Goal: Task Accomplishment & Management: Use online tool/utility

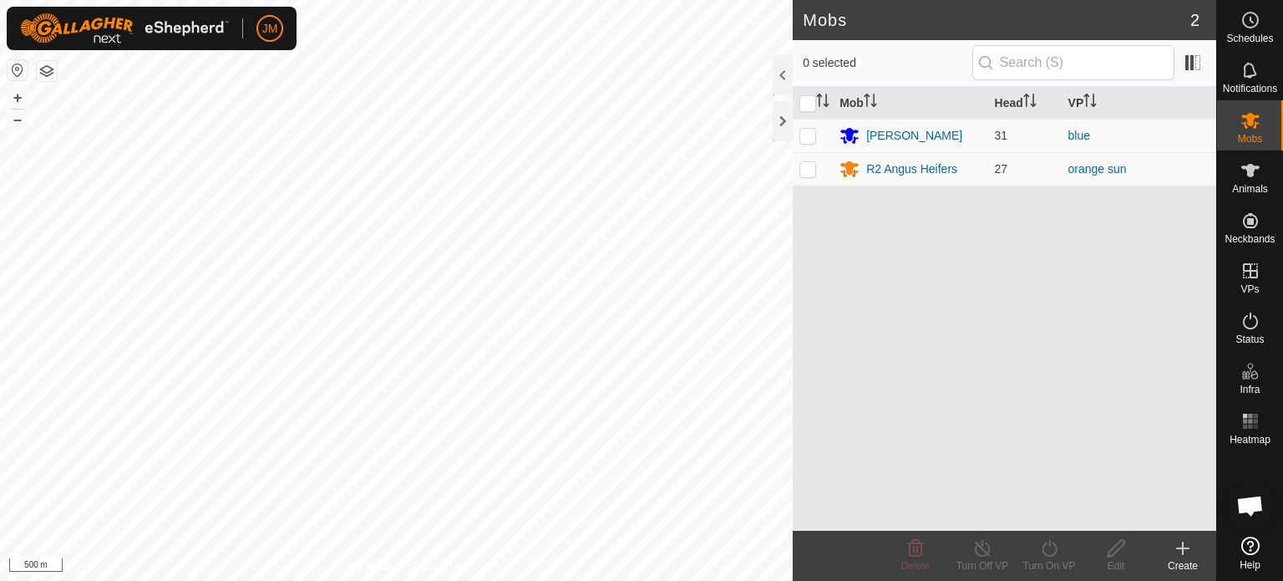
scroll to position [1113, 0]
click at [404, 580] on html "JM Schedules Notifications Mobs Animals Neckbands VPs Status Infra Heatmap Help…" at bounding box center [641, 290] width 1283 height 581
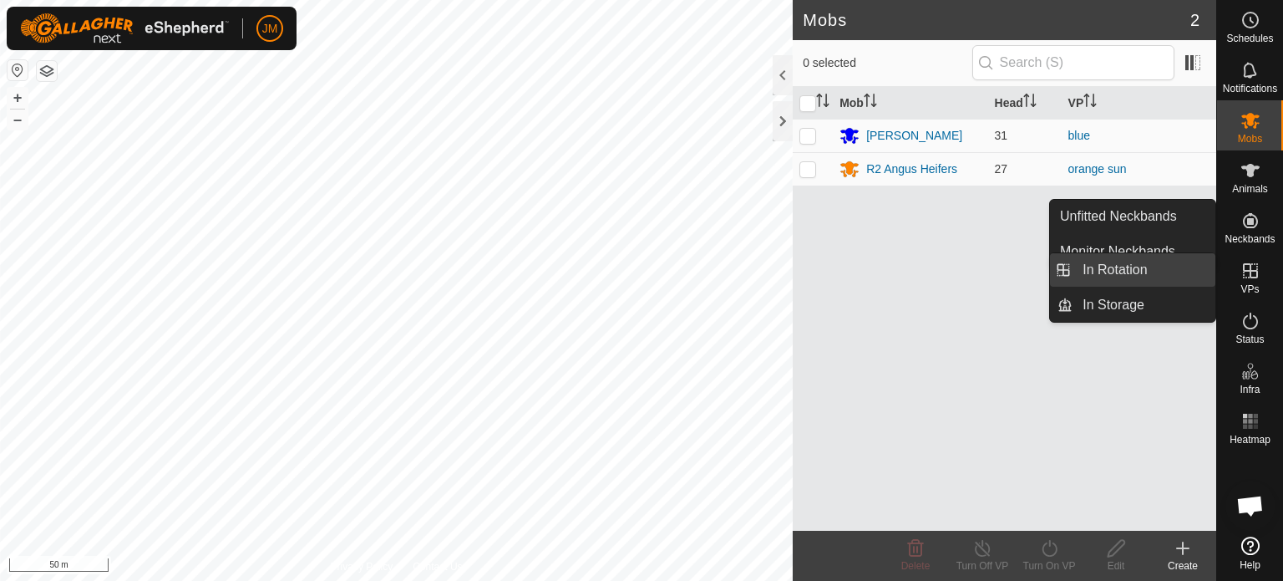
click at [1162, 276] on link "In Rotation" at bounding box center [1144, 269] width 143 height 33
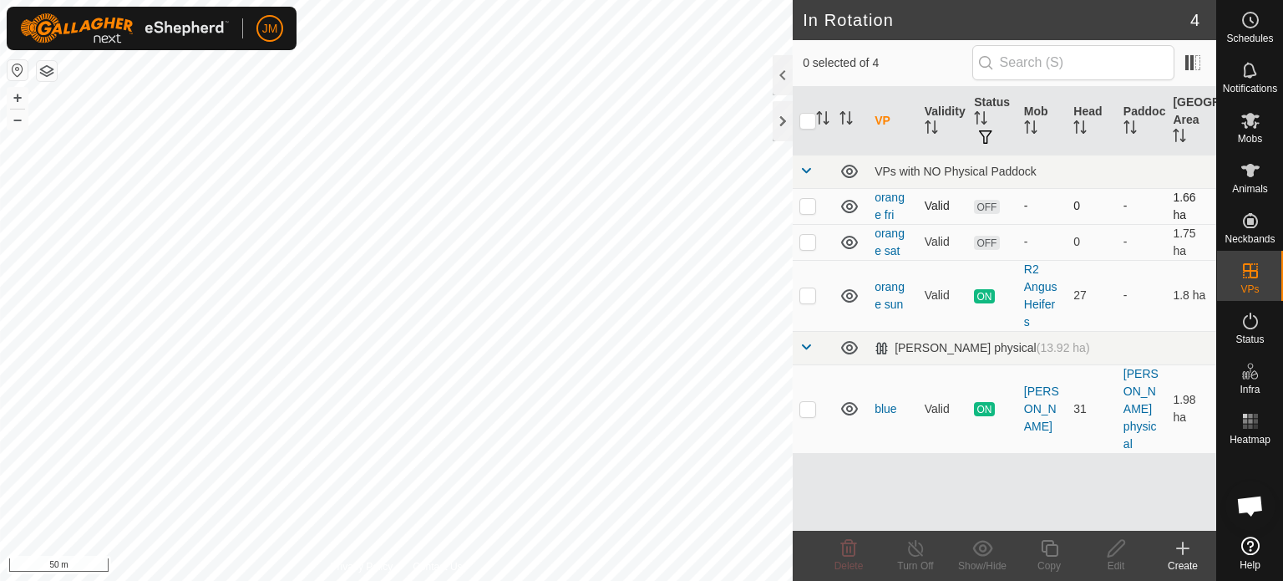
click at [805, 205] on p-checkbox at bounding box center [808, 205] width 17 height 13
checkbox input "true"
click at [808, 247] on p-checkbox at bounding box center [808, 241] width 17 height 13
checkbox input "true"
click at [847, 550] on icon at bounding box center [849, 548] width 16 height 17
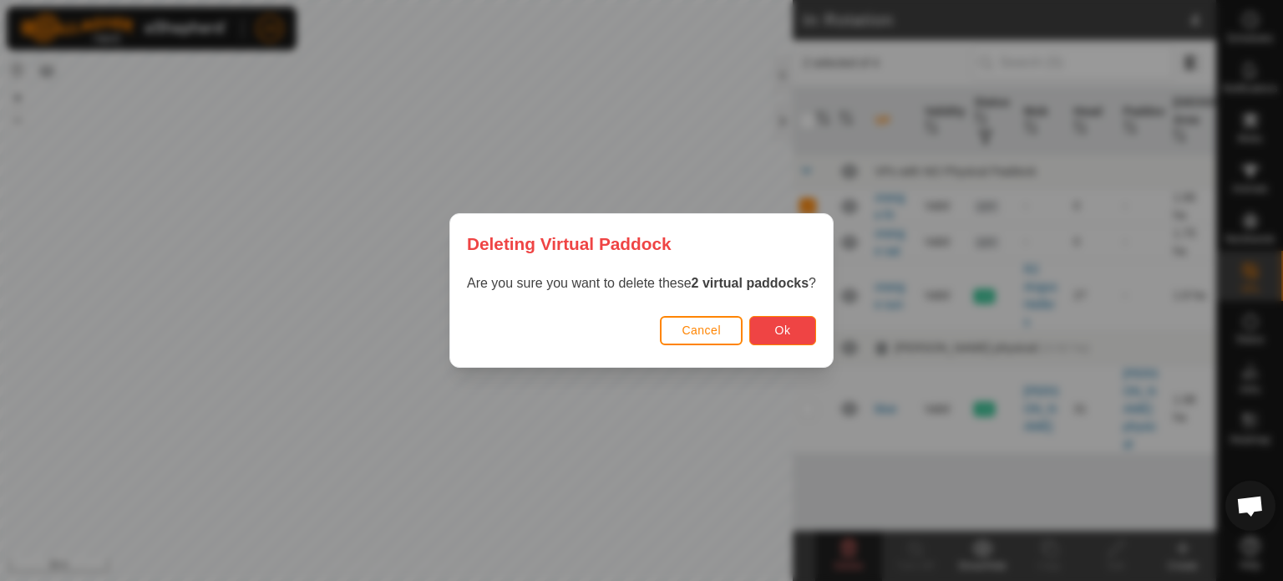
click at [785, 323] on span "Ok" at bounding box center [783, 329] width 16 height 13
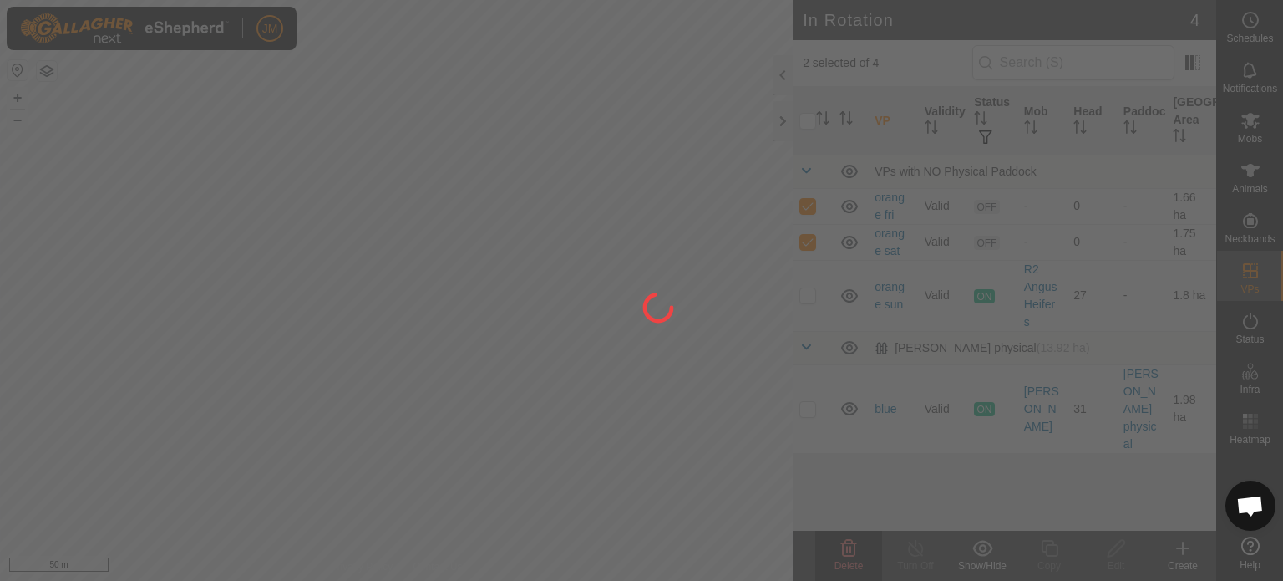
checkbox input "false"
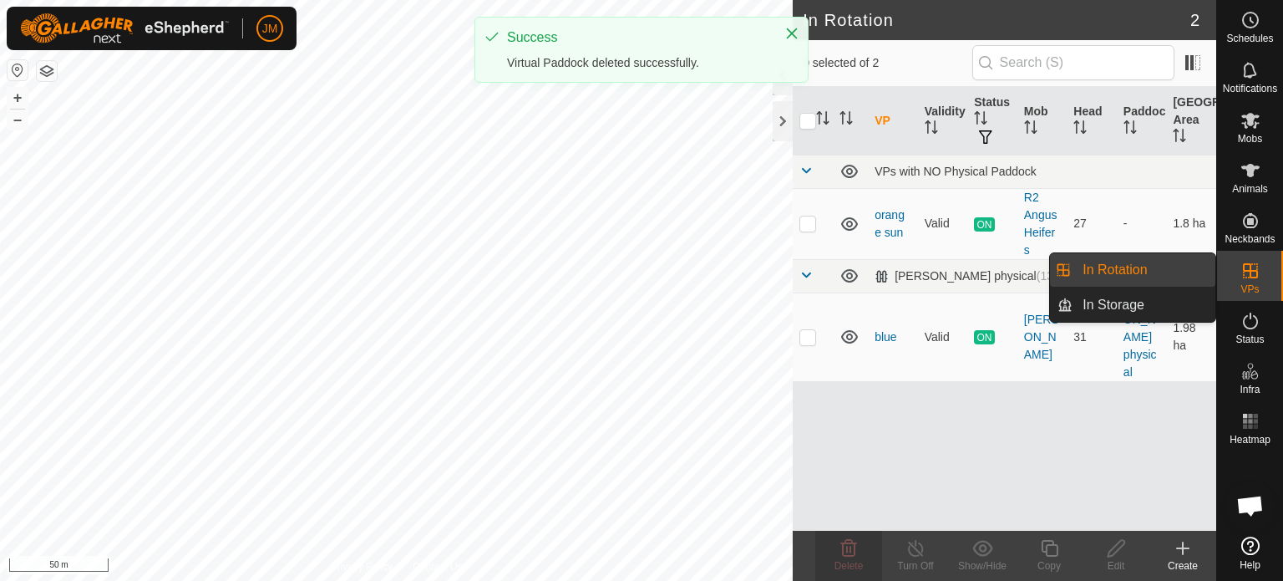
click at [1189, 277] on link "In Rotation" at bounding box center [1144, 269] width 143 height 33
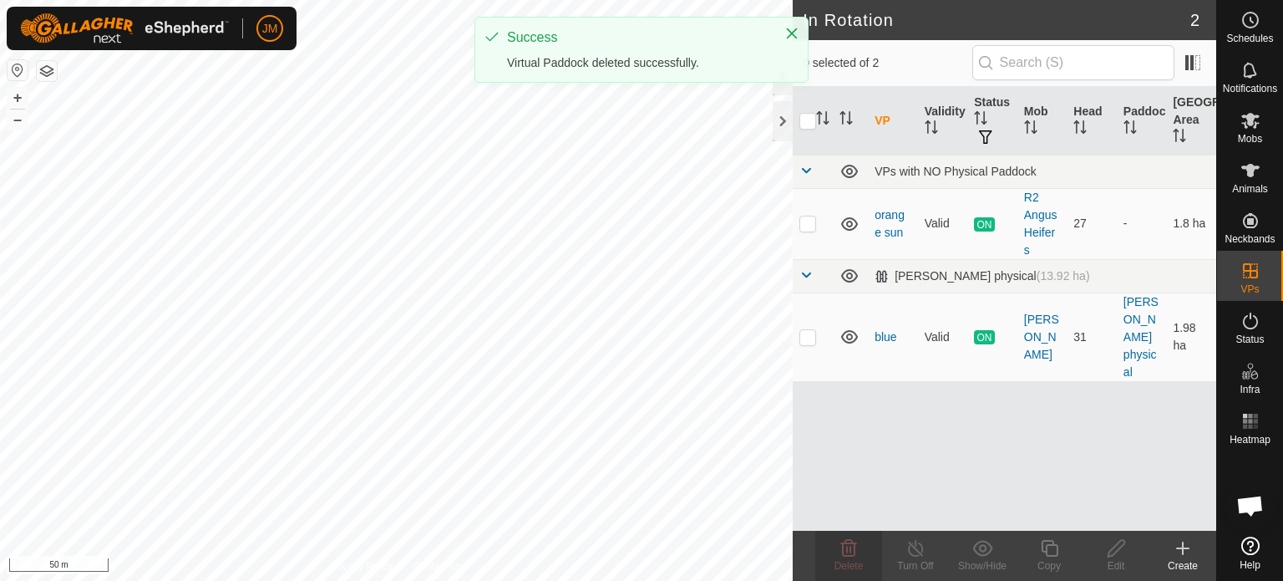
click at [1187, 553] on icon at bounding box center [1183, 548] width 20 height 20
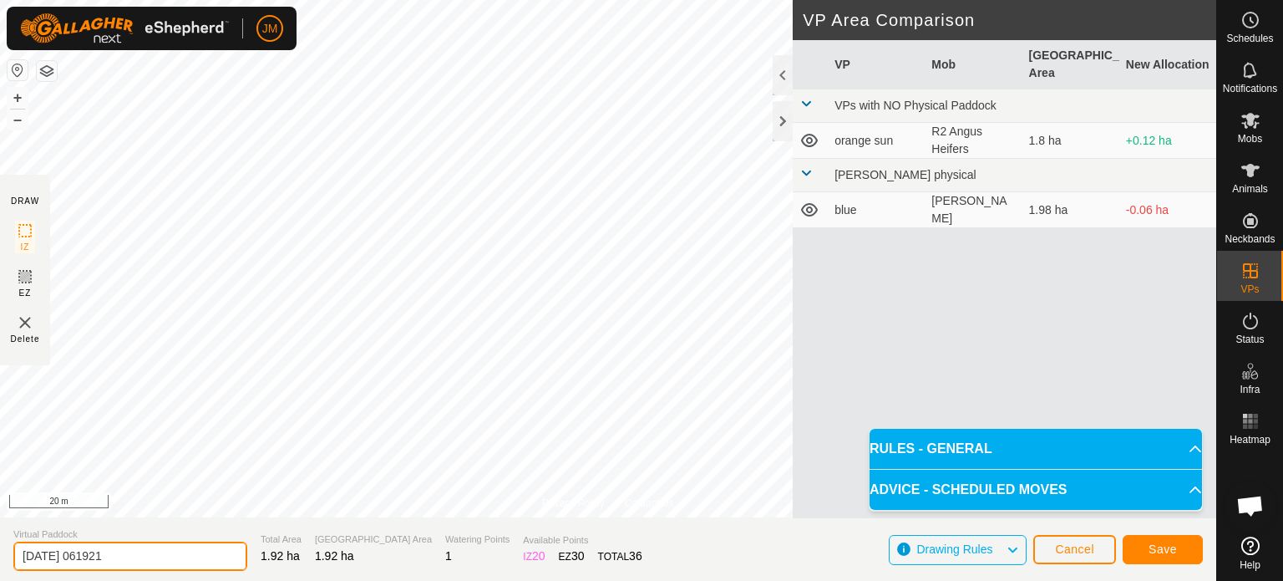
click at [135, 559] on input "[DATE] 061921" at bounding box center [130, 555] width 234 height 29
type input "2"
type input "orange [DATE]"
click at [1195, 551] on button "Save" at bounding box center [1163, 549] width 80 height 29
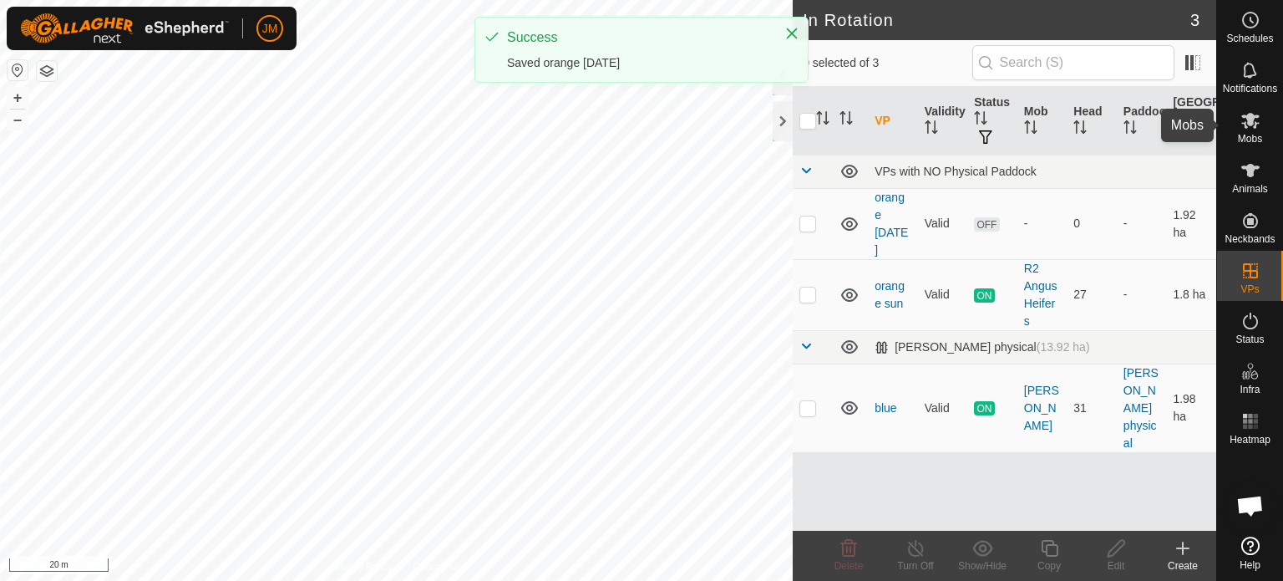
click at [1250, 130] on icon at bounding box center [1251, 120] width 20 height 20
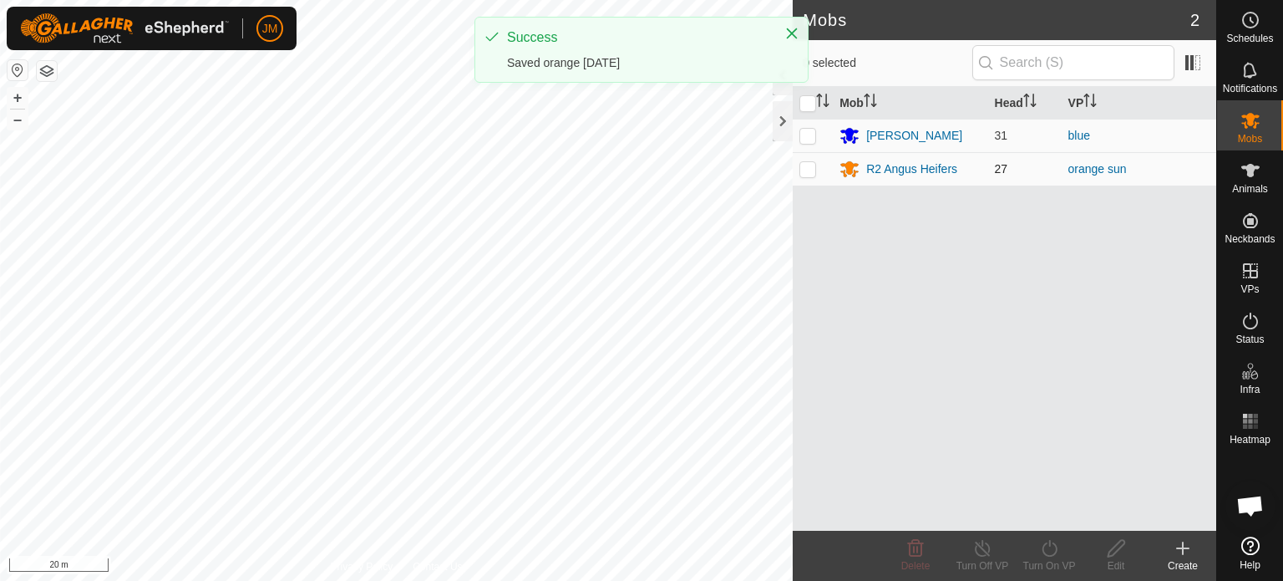
click at [800, 168] on p-checkbox at bounding box center [808, 168] width 17 height 13
checkbox input "true"
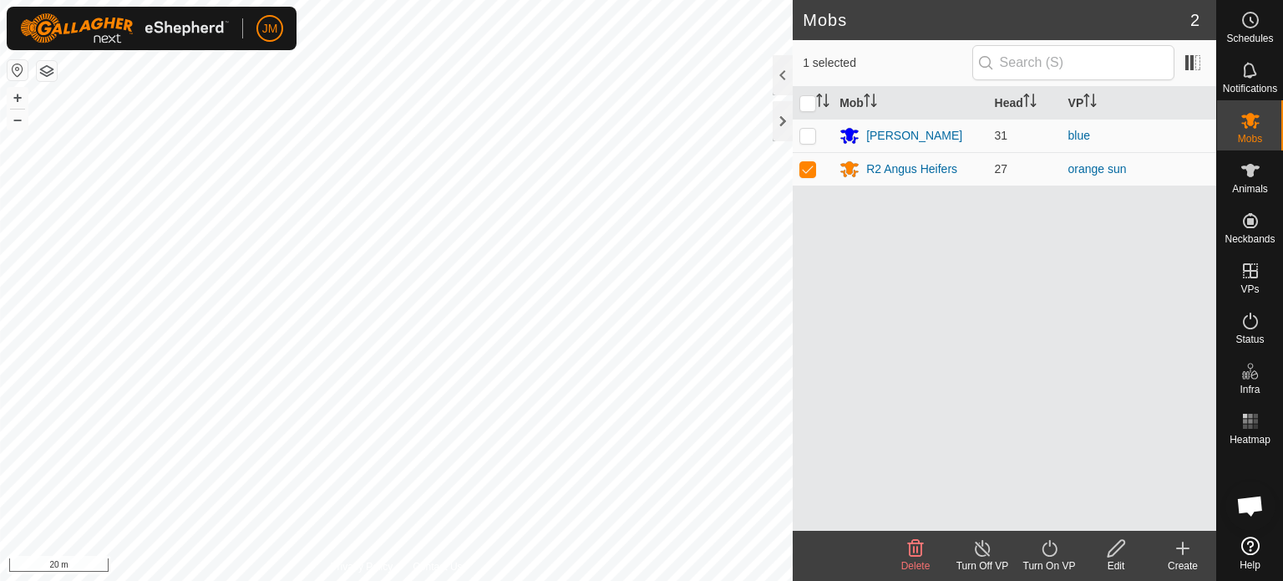
click at [1053, 551] on icon at bounding box center [1049, 548] width 21 height 20
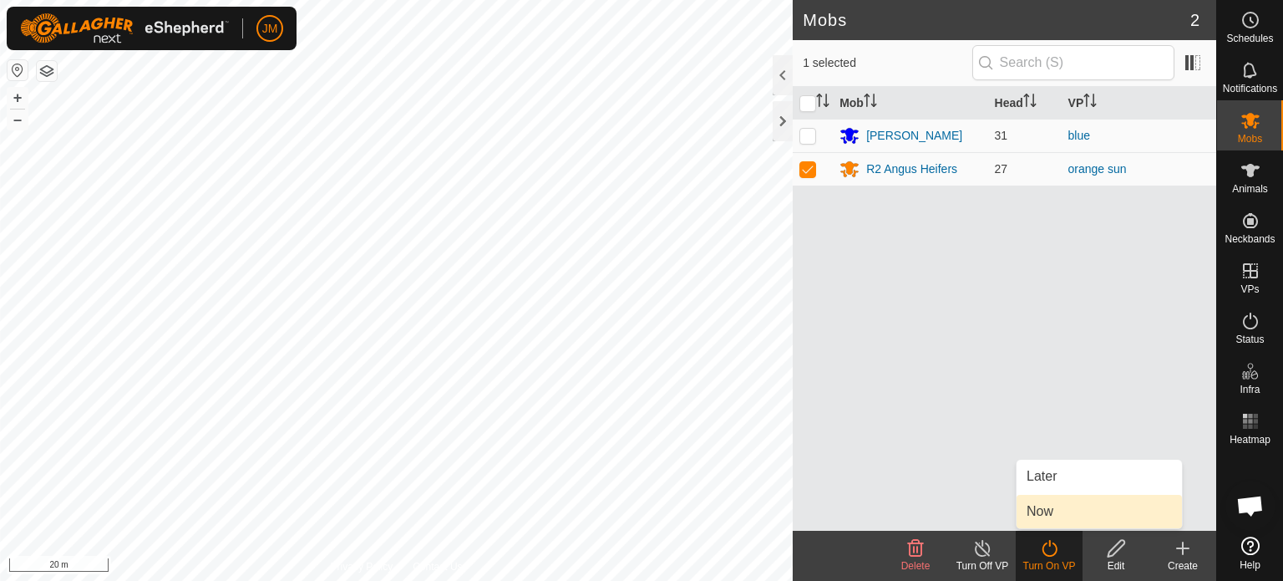
click at [1077, 519] on link "Now" at bounding box center [1099, 511] width 165 height 33
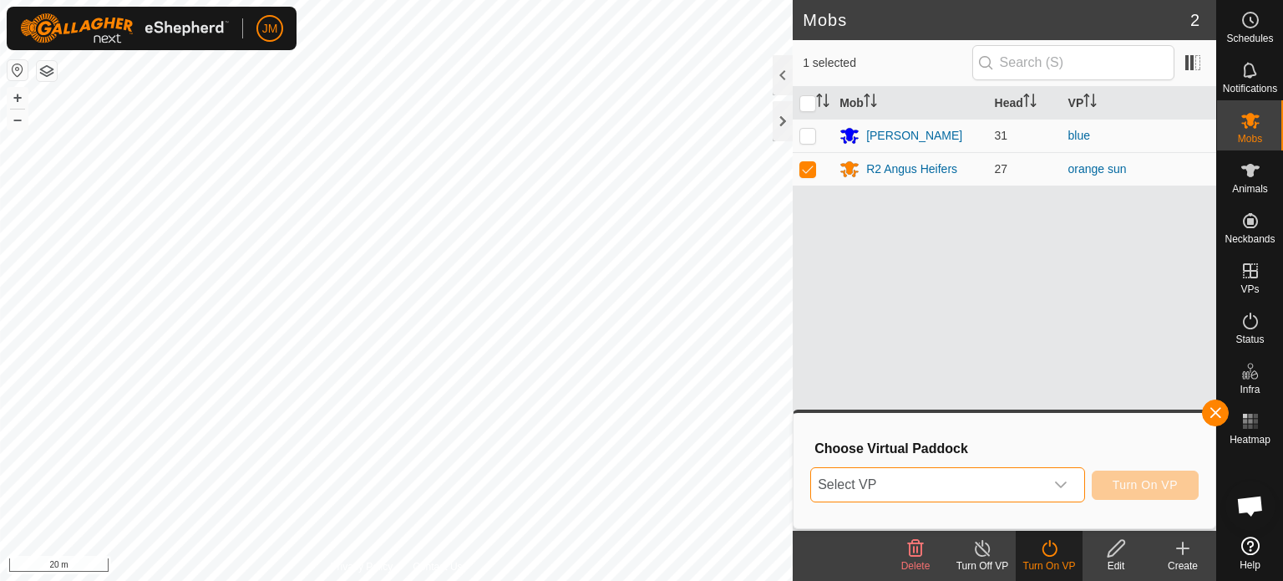
click at [982, 477] on span "Select VP" at bounding box center [927, 484] width 233 height 33
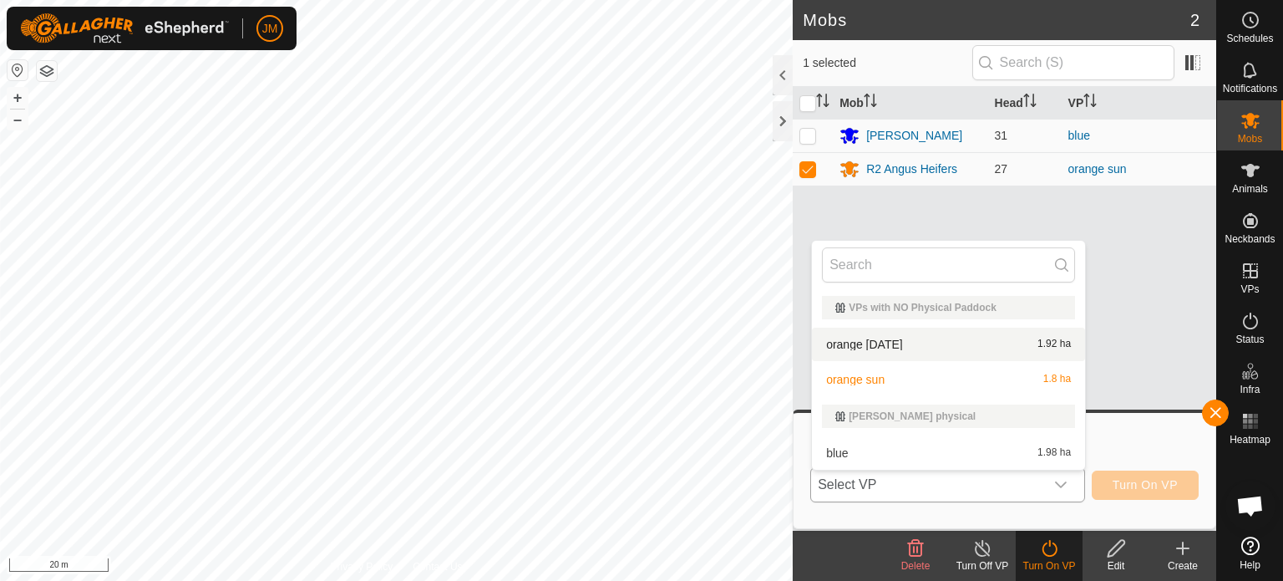
click at [942, 348] on li "orange [DATE] 1.92 ha" at bounding box center [948, 344] width 273 height 33
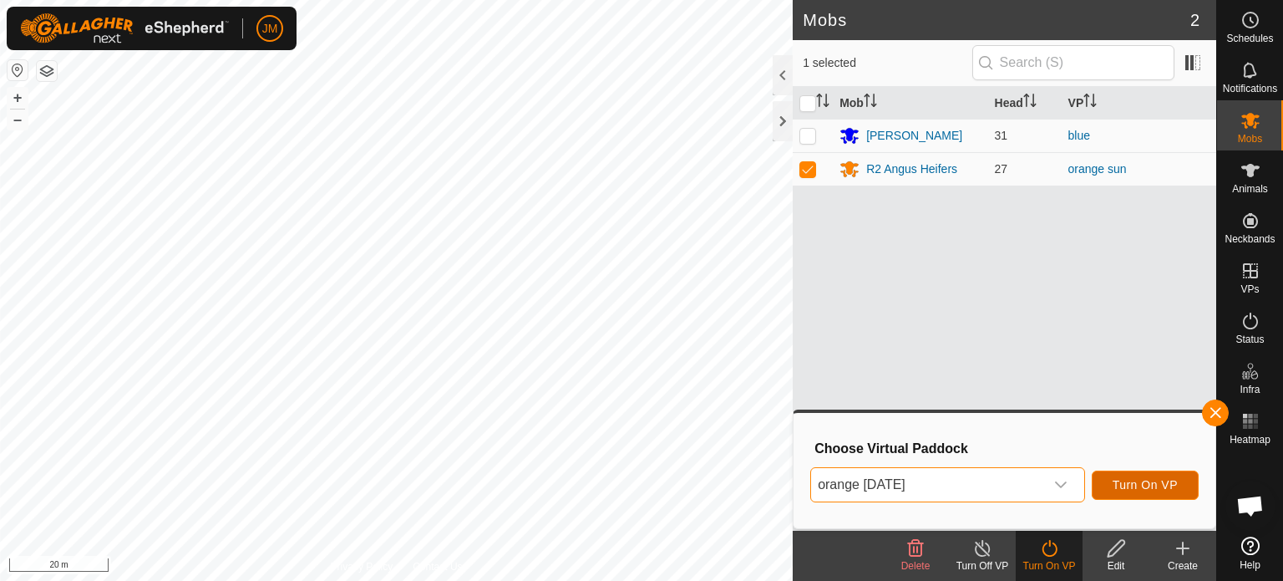
click at [1130, 480] on span "Turn On VP" at bounding box center [1145, 484] width 65 height 13
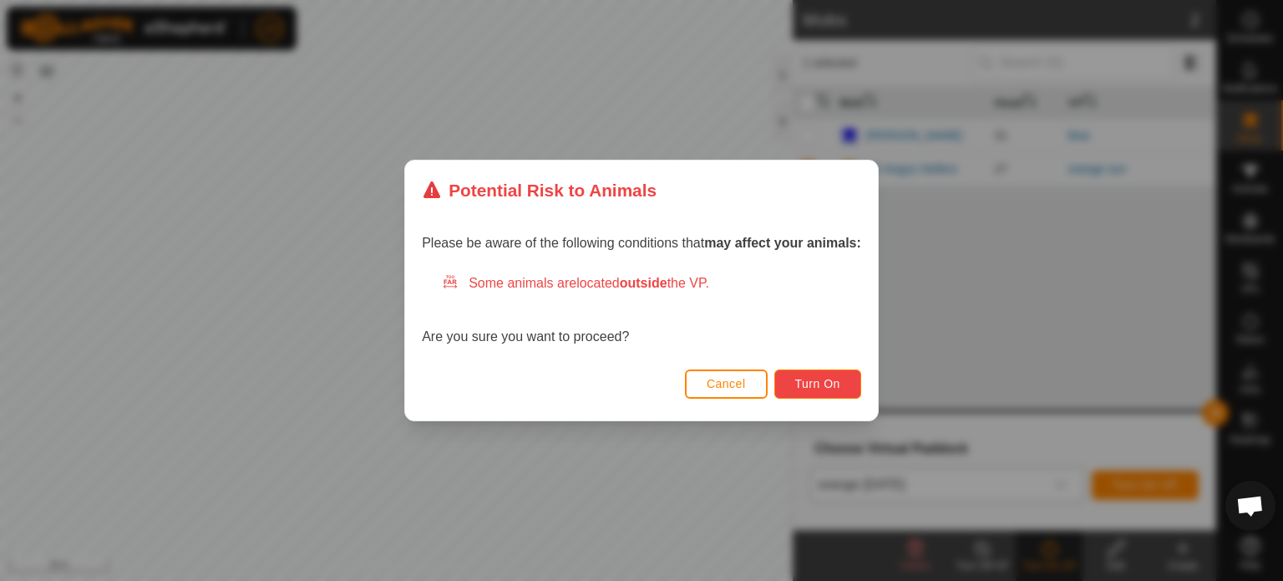
click at [841, 380] on span "Turn On" at bounding box center [817, 383] width 45 height 13
